Goal: Entertainment & Leisure: Consume media (video, audio)

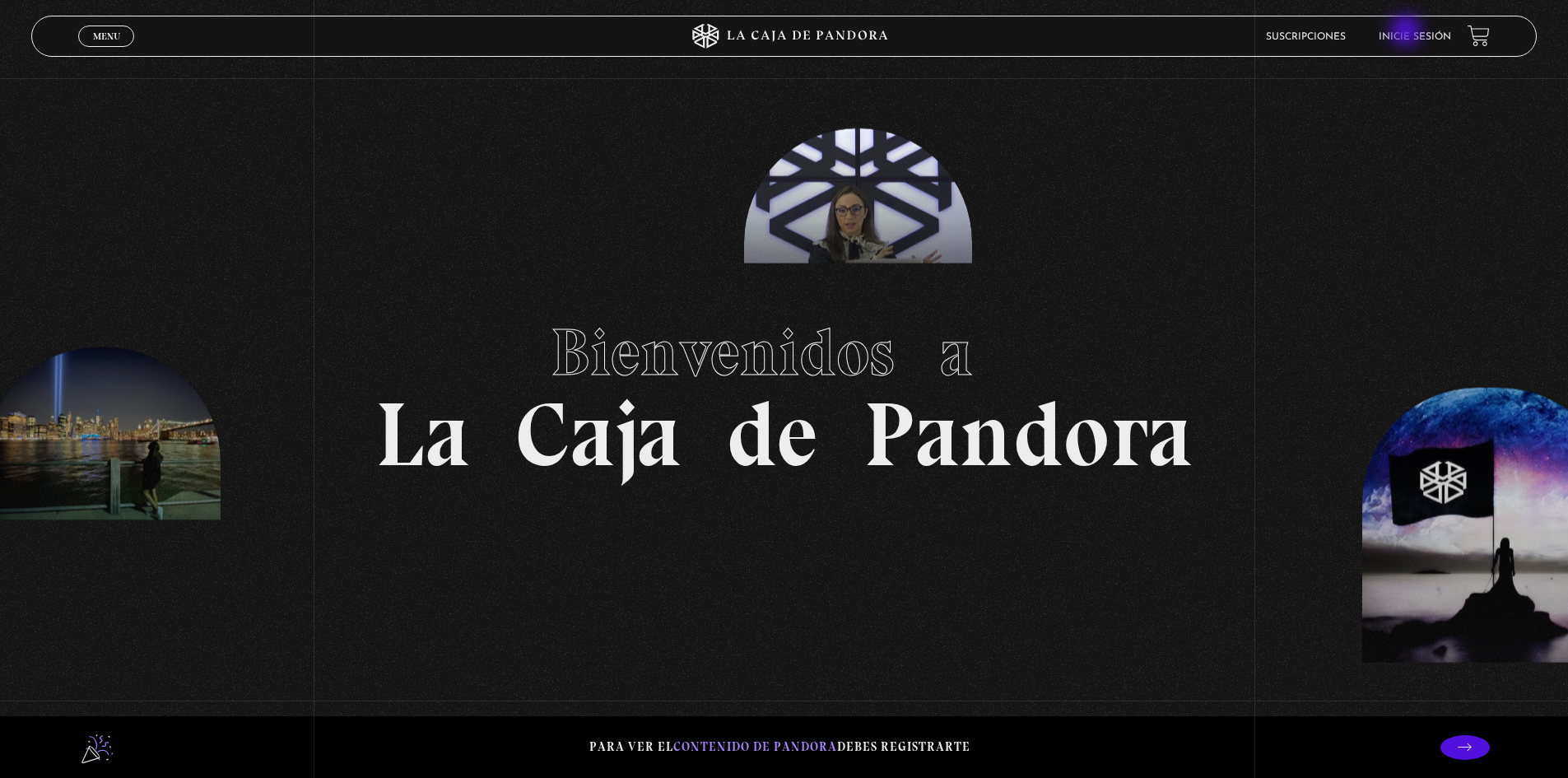
click at [1408, 31] on li "Inicie sesión" at bounding box center [1414, 37] width 72 height 26
click at [1427, 41] on link "Inicie sesión" at bounding box center [1414, 37] width 72 height 10
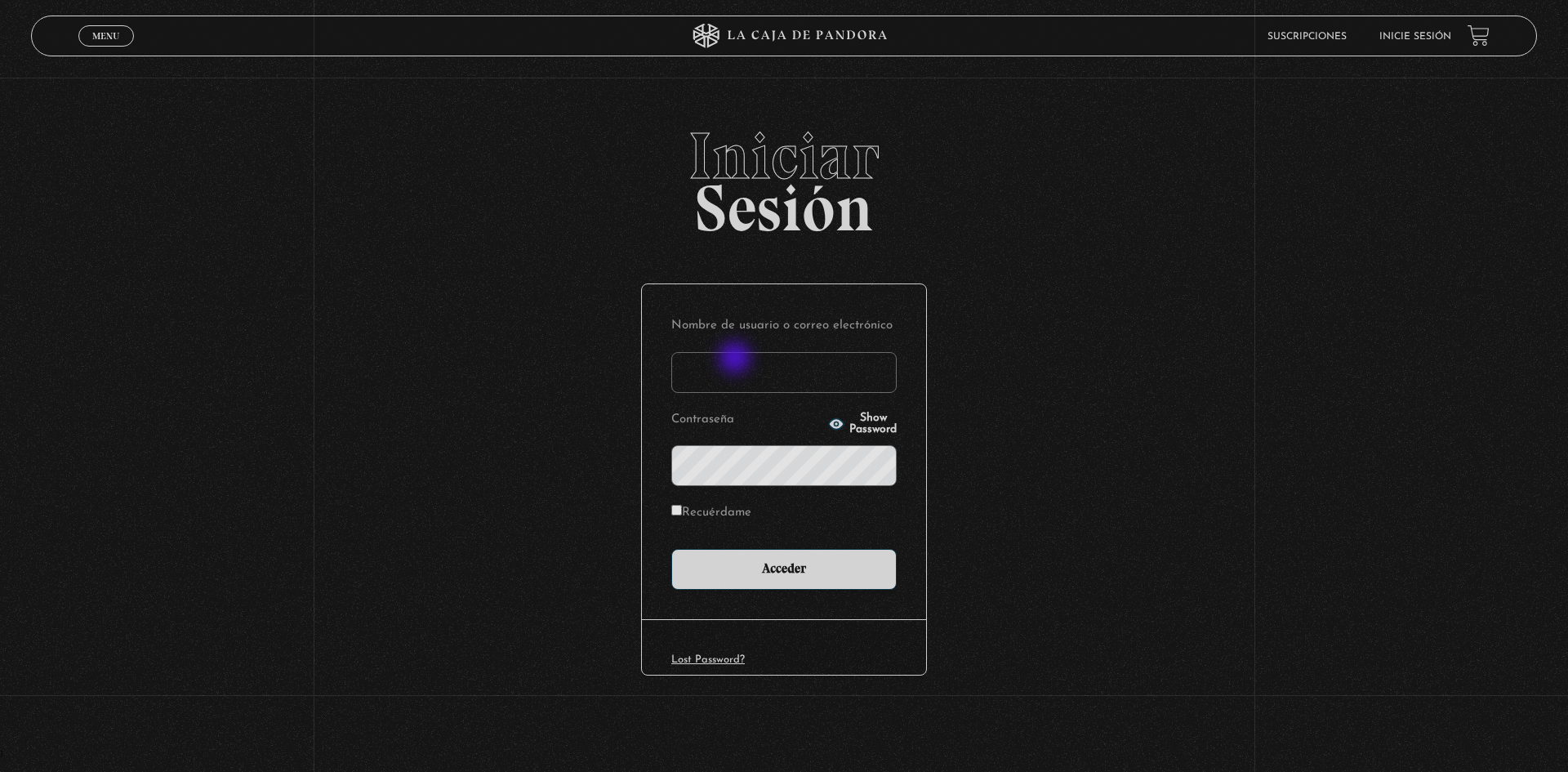
click at [737, 359] on input "Nombre de usuario o correo electrónico" at bounding box center [784, 372] width 225 height 40
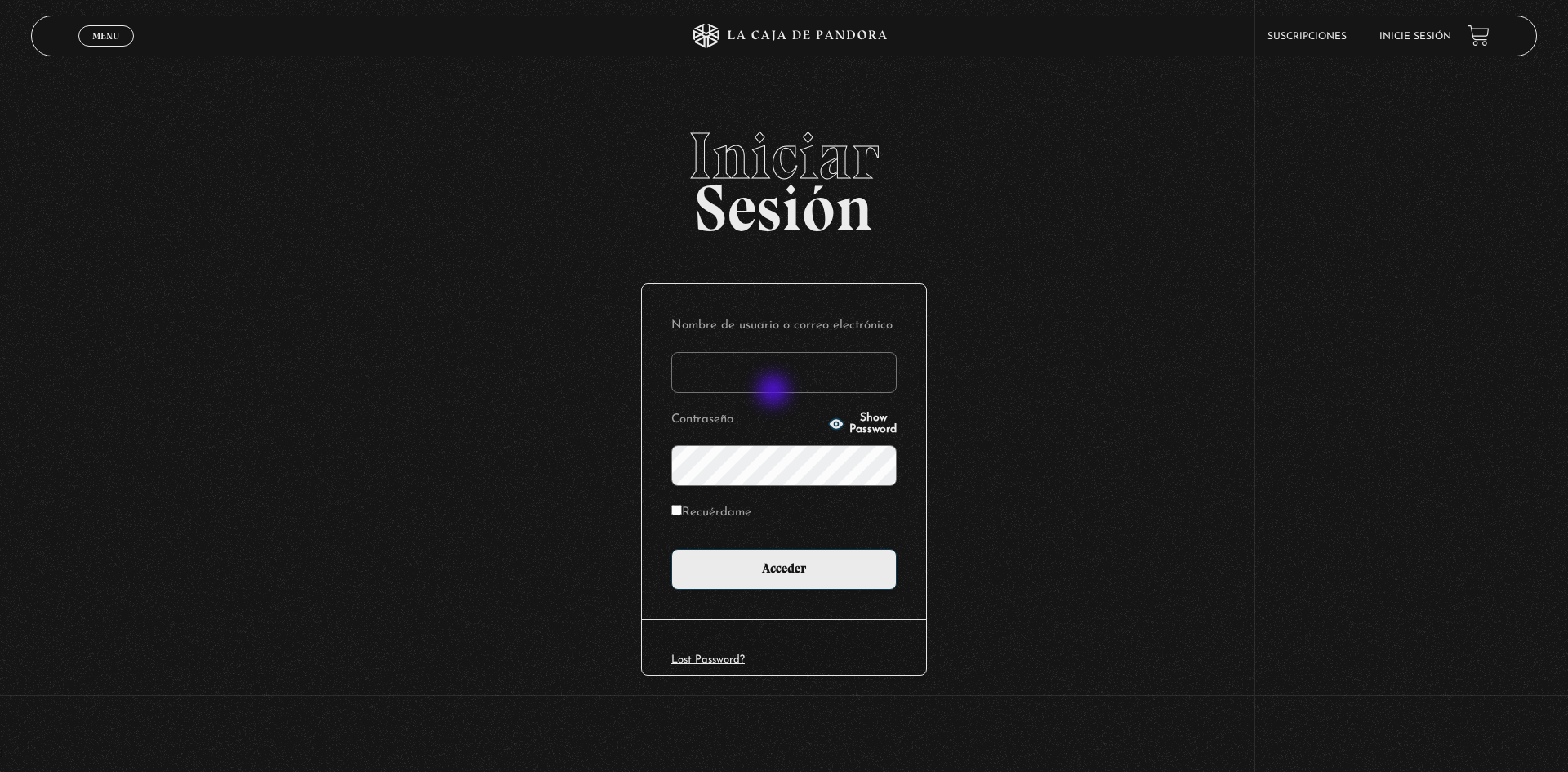
type input "asuseth@gmail.com"
click at [671, 549] on input "Acceder" at bounding box center [784, 569] width 225 height 40
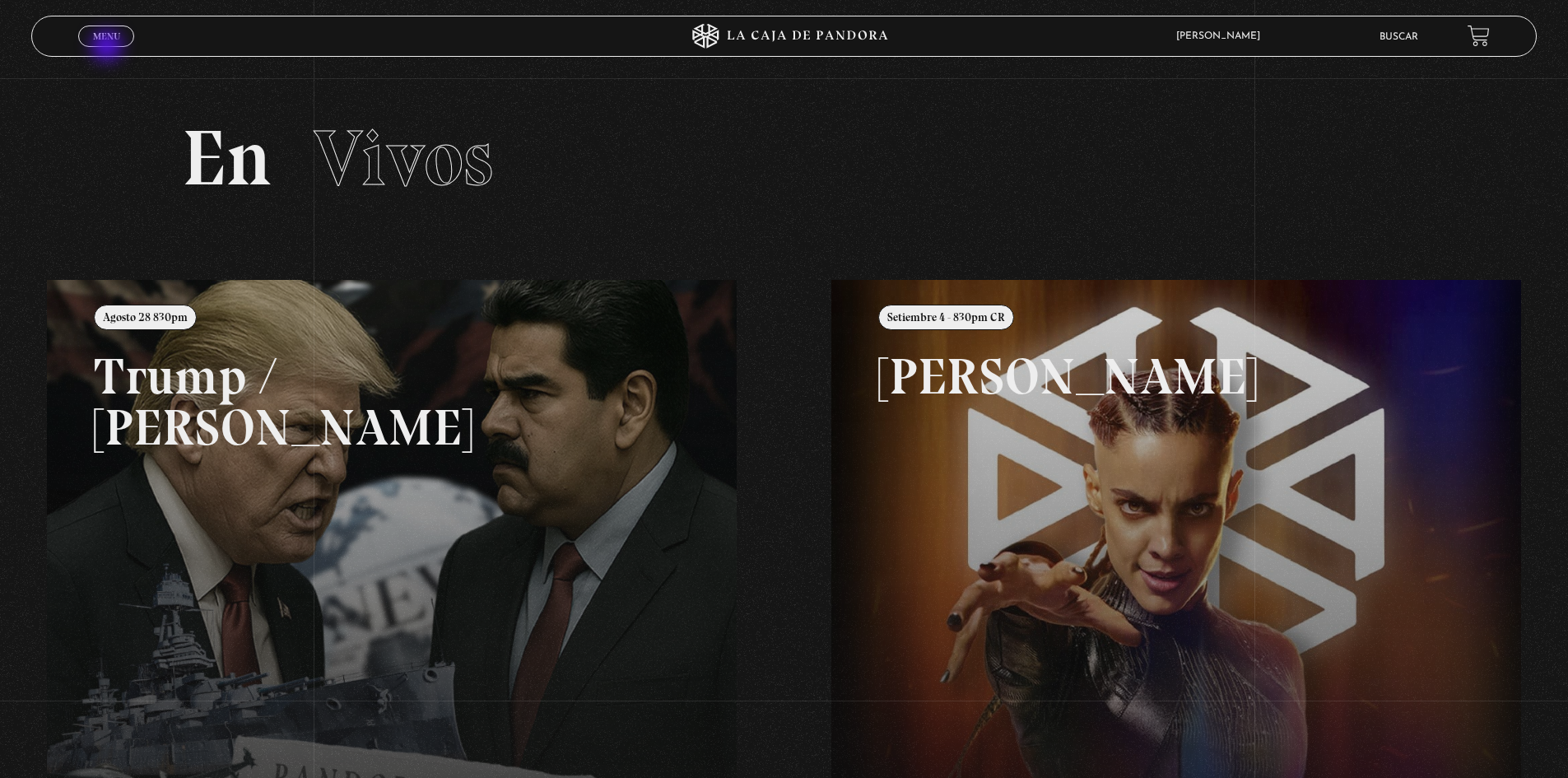
click at [108, 48] on div "Menu Cerrar" at bounding box center [313, 36] width 471 height 40
click at [118, 39] on span "Menu" at bounding box center [106, 36] width 27 height 10
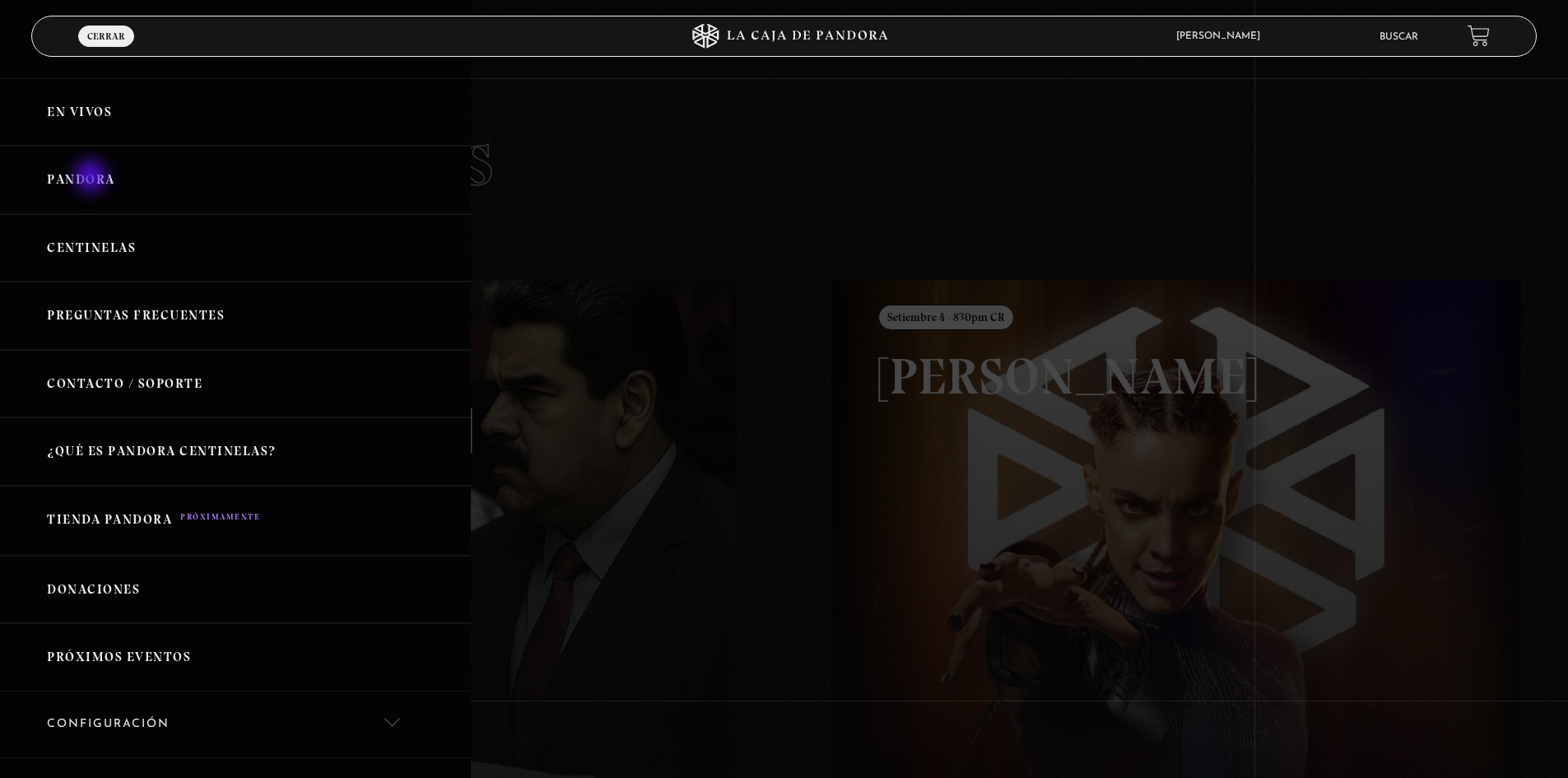
click at [89, 181] on link "Pandora" at bounding box center [235, 180] width 471 height 69
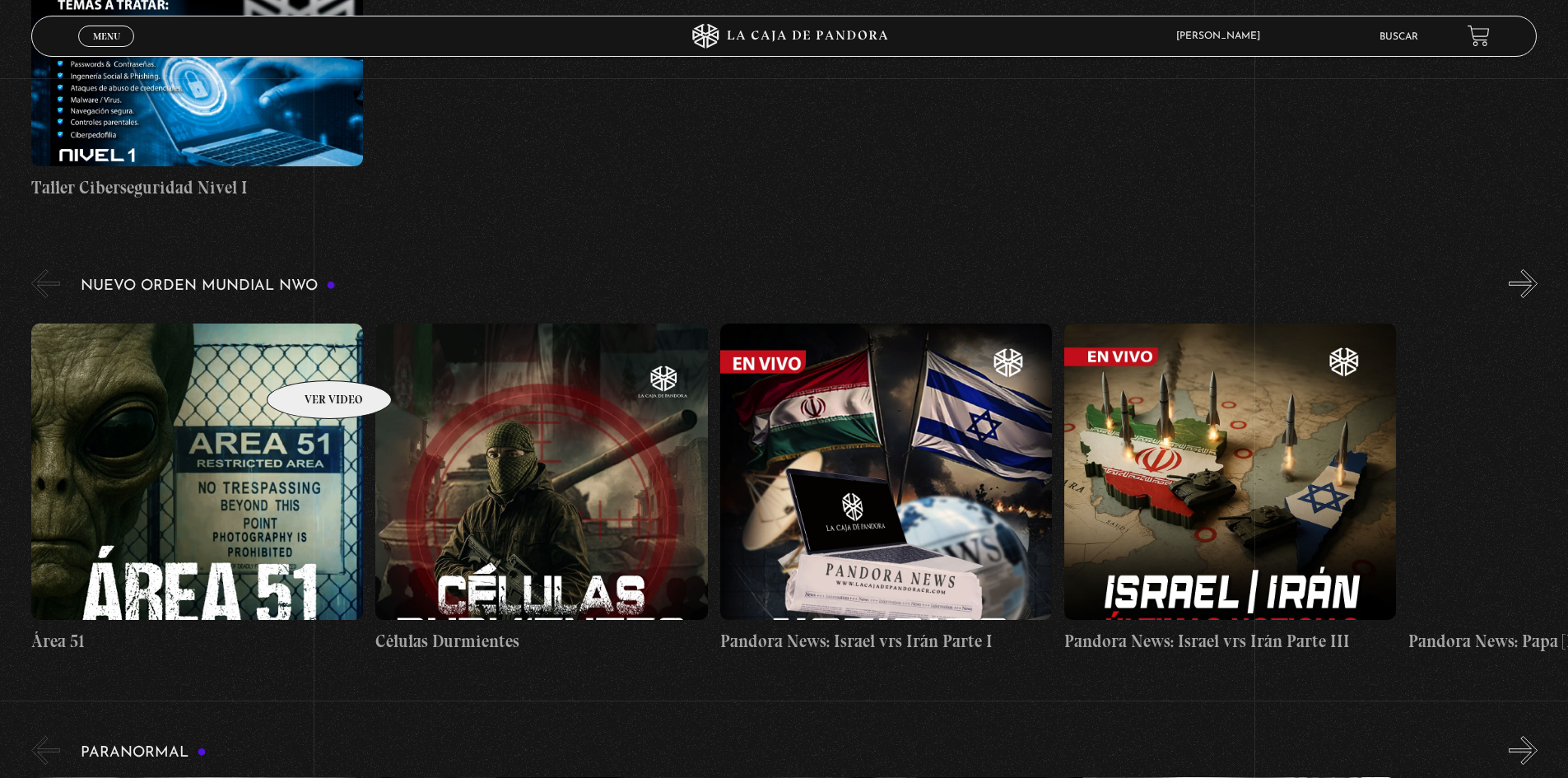
scroll to position [988, 0]
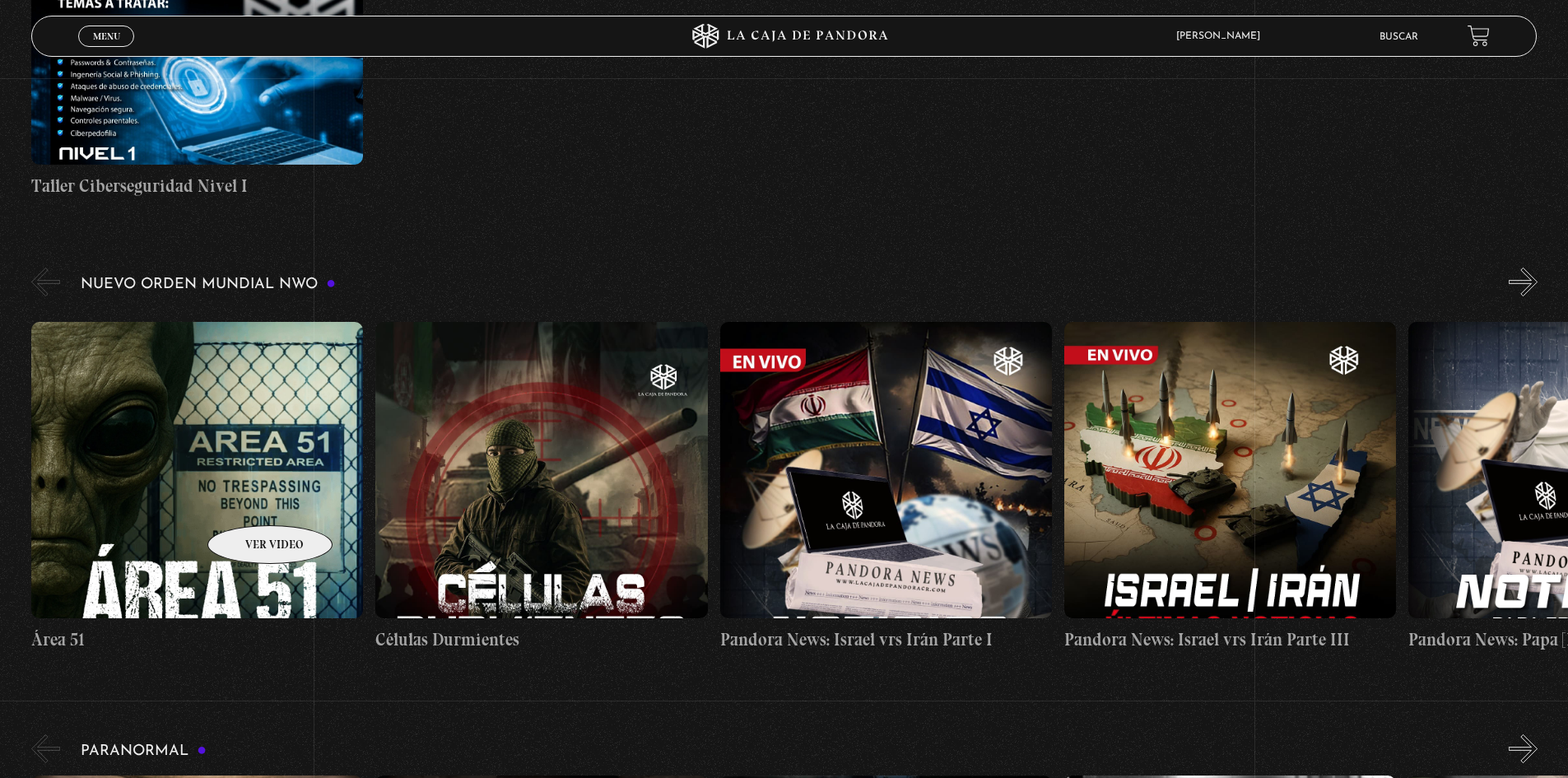
click at [248, 501] on figure at bounding box center [197, 471] width 331 height 296
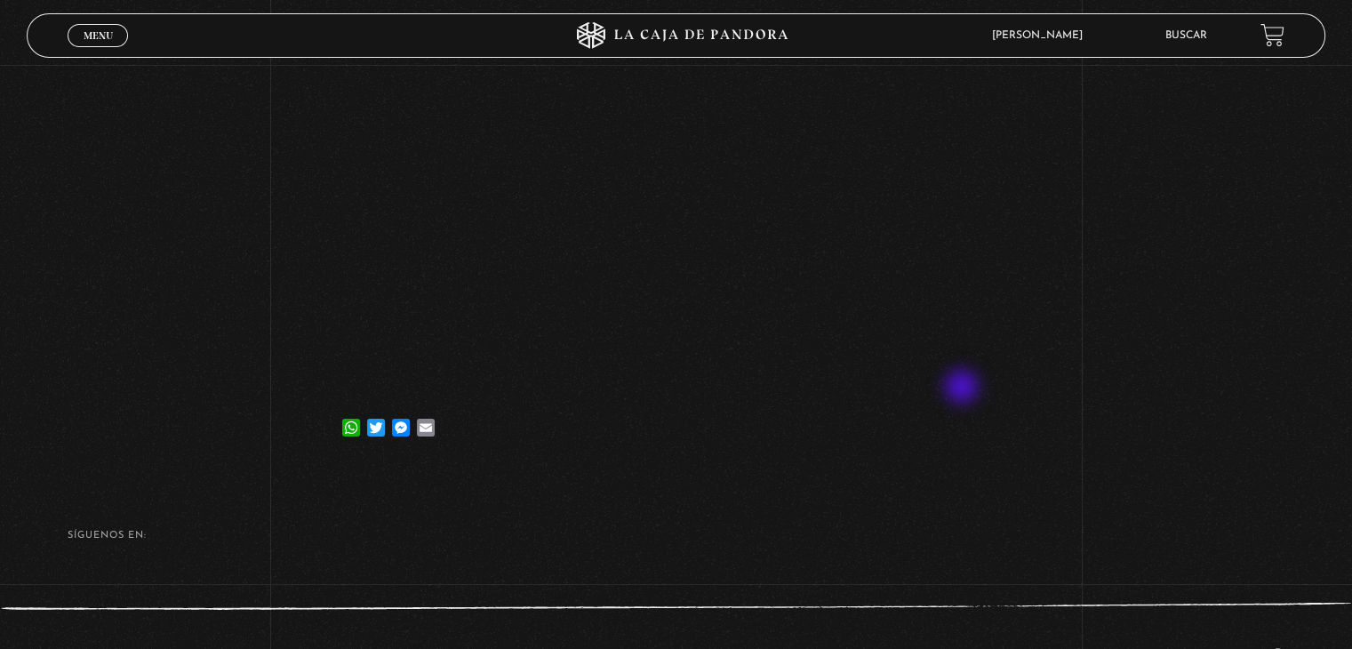
scroll to position [244, 0]
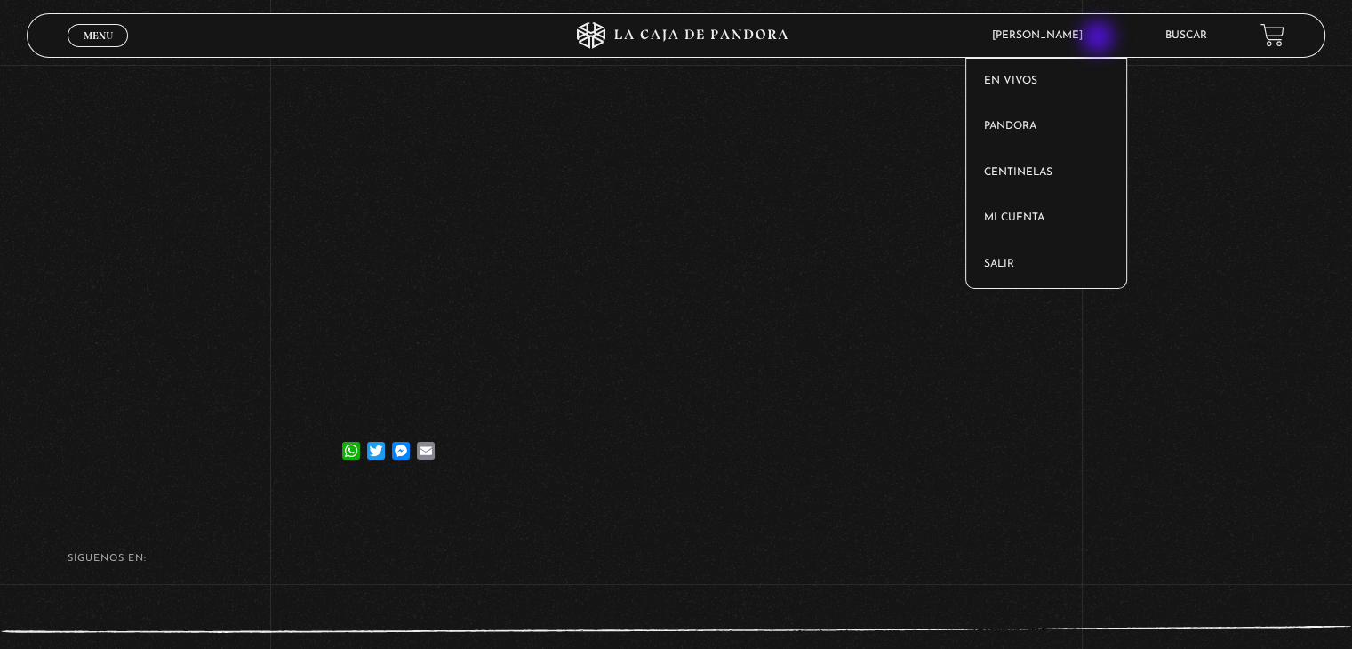
click at [1100, 39] on span "[PERSON_NAME]" at bounding box center [1041, 35] width 117 height 11
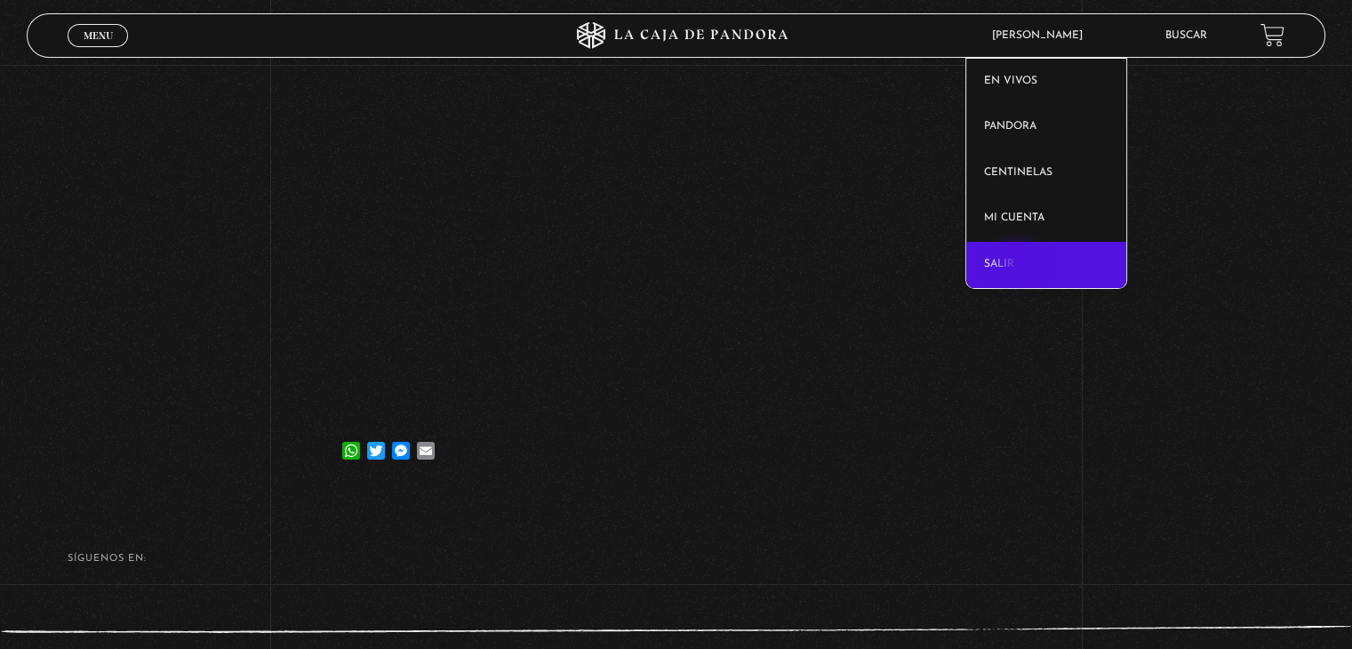
click at [1018, 264] on link "Salir" at bounding box center [1046, 265] width 161 height 46
